Goal: Transaction & Acquisition: Purchase product/service

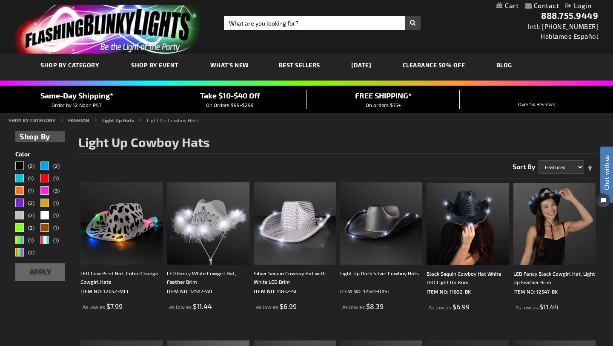
click at [295, 237] on img at bounding box center [295, 223] width 82 height 82
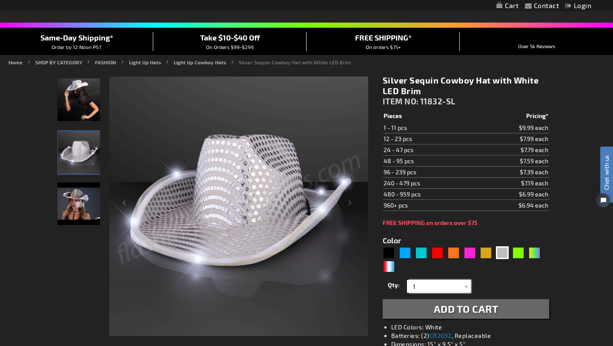
click at [443, 285] on input "1" at bounding box center [440, 286] width 62 height 13
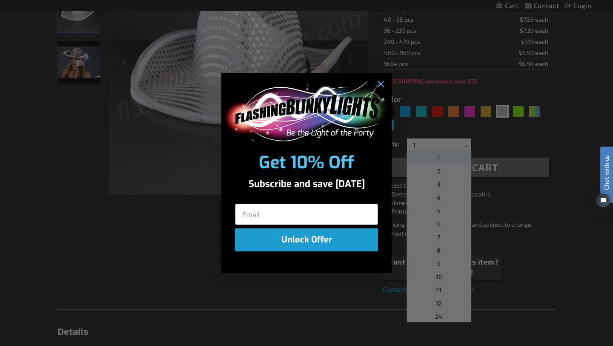
scroll to position [225, 0]
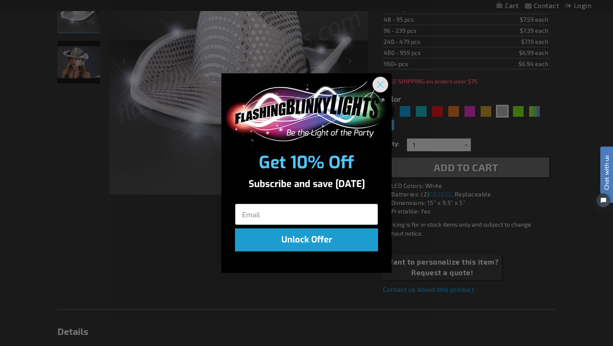
click at [378, 84] on circle "Close dialog" at bounding box center [380, 84] width 14 height 14
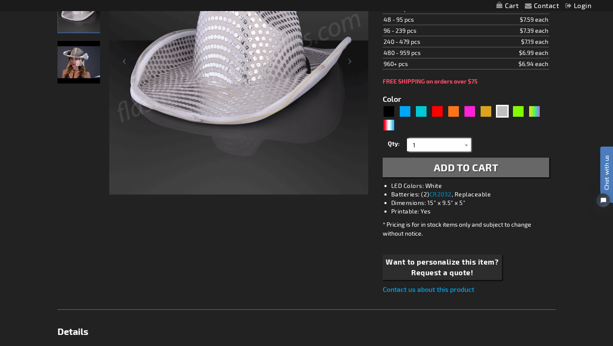
click at [431, 142] on input "1" at bounding box center [440, 144] width 62 height 13
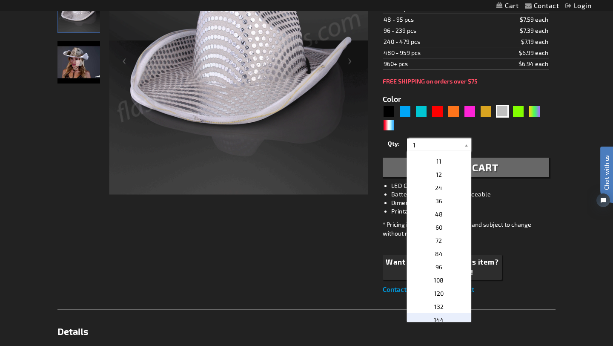
scroll to position [109, 0]
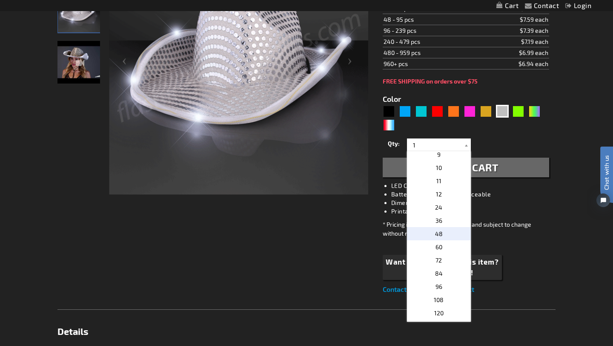
click at [437, 232] on span "48" at bounding box center [439, 233] width 8 height 7
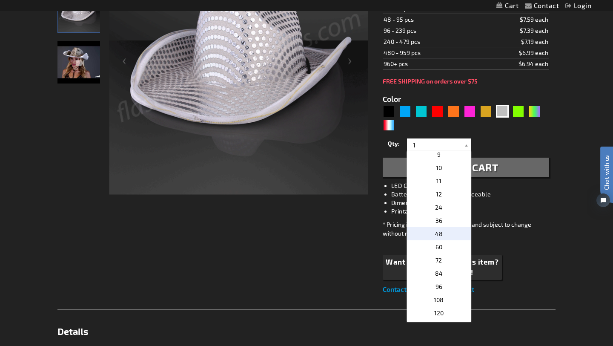
type input "48"
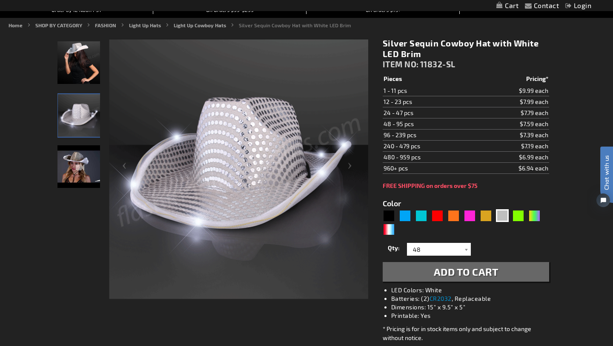
scroll to position [184, 0]
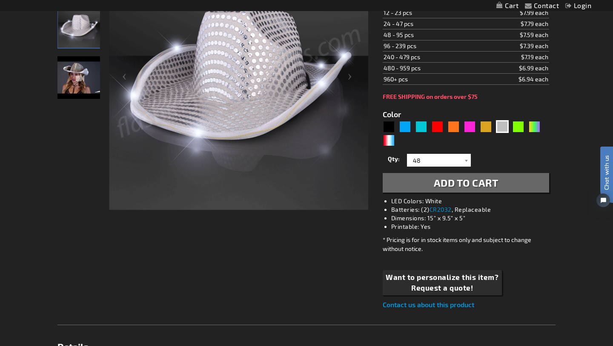
click at [448, 189] on button "Add to Cart" at bounding box center [466, 183] width 166 height 20
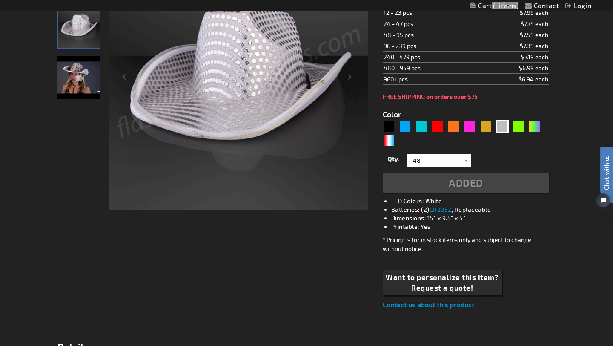
scroll to position [203, 0]
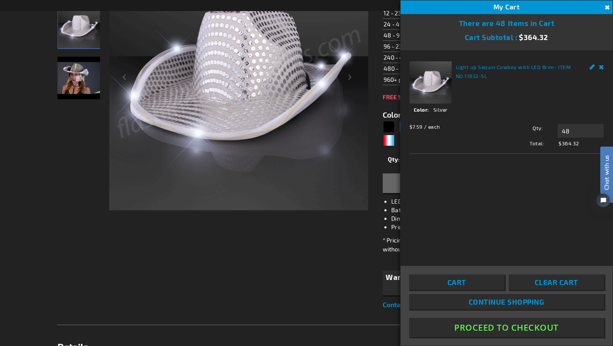
click at [607, 8] on button "Close" at bounding box center [605, 7] width 9 height 9
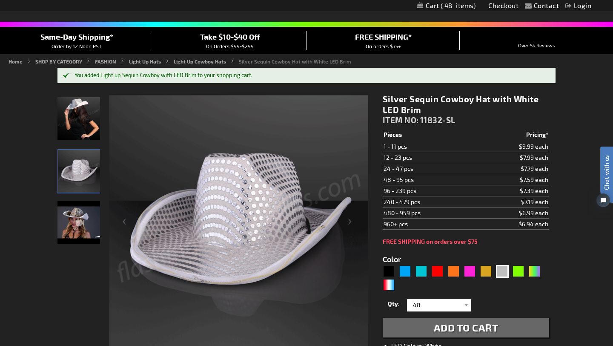
scroll to position [0, 0]
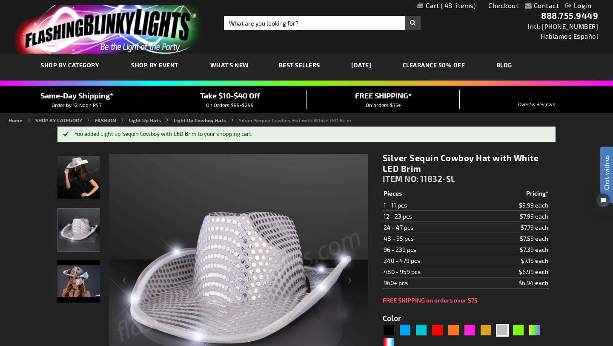
click at [434, 7] on link "My Cart 48 48 items" at bounding box center [446, 6] width 59 height 8
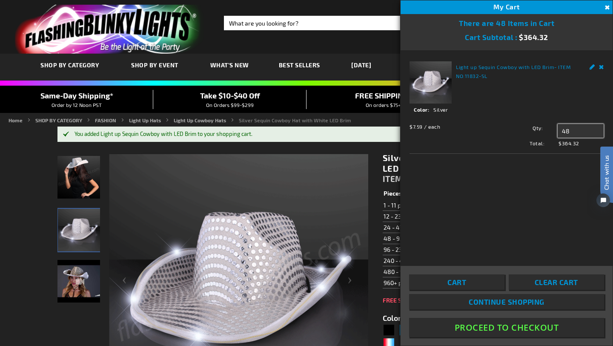
click at [568, 129] on input "48" at bounding box center [580, 131] width 46 height 14
click at [575, 130] on input "48" at bounding box center [580, 131] width 46 height 14
type input "4"
type input "50"
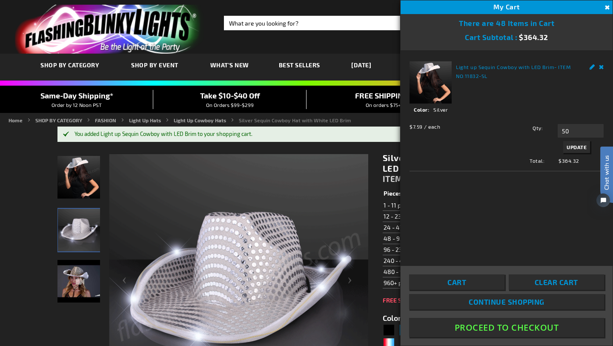
click at [579, 146] on span "Update" at bounding box center [576, 147] width 20 height 6
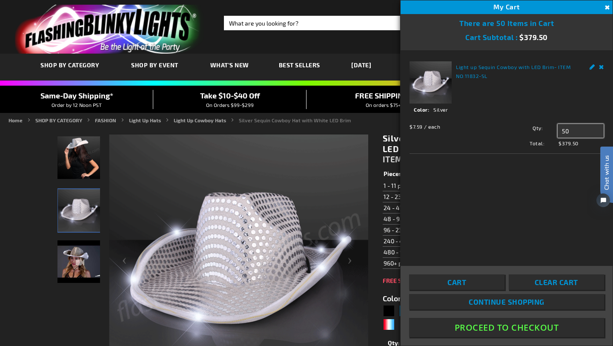
click at [577, 134] on input "50" at bounding box center [580, 131] width 46 height 14
type input "5"
type input "48"
click at [386, 206] on td "24 - 47 pcs" at bounding box center [429, 207] width 92 height 11
